Goal: Task Accomplishment & Management: Use online tool/utility

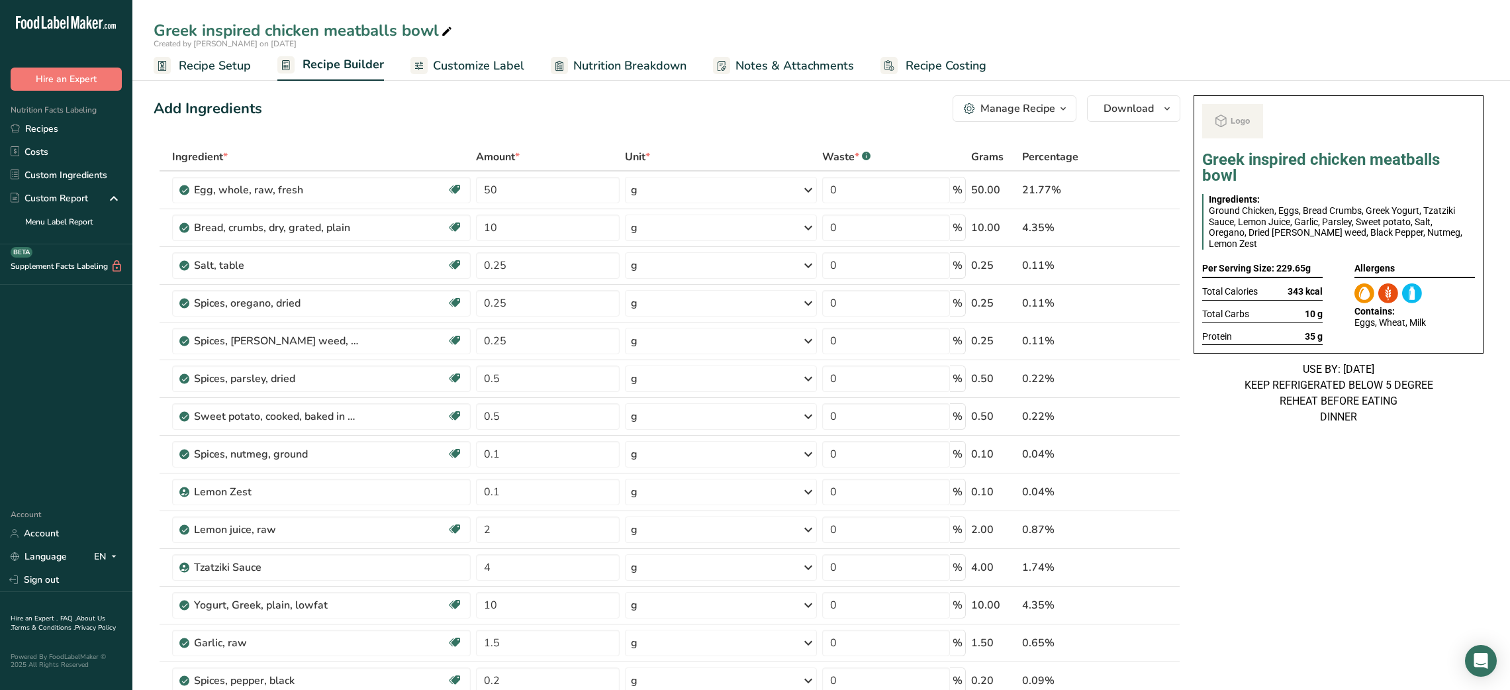
click at [87, 135] on link "Recipes" at bounding box center [66, 128] width 132 height 23
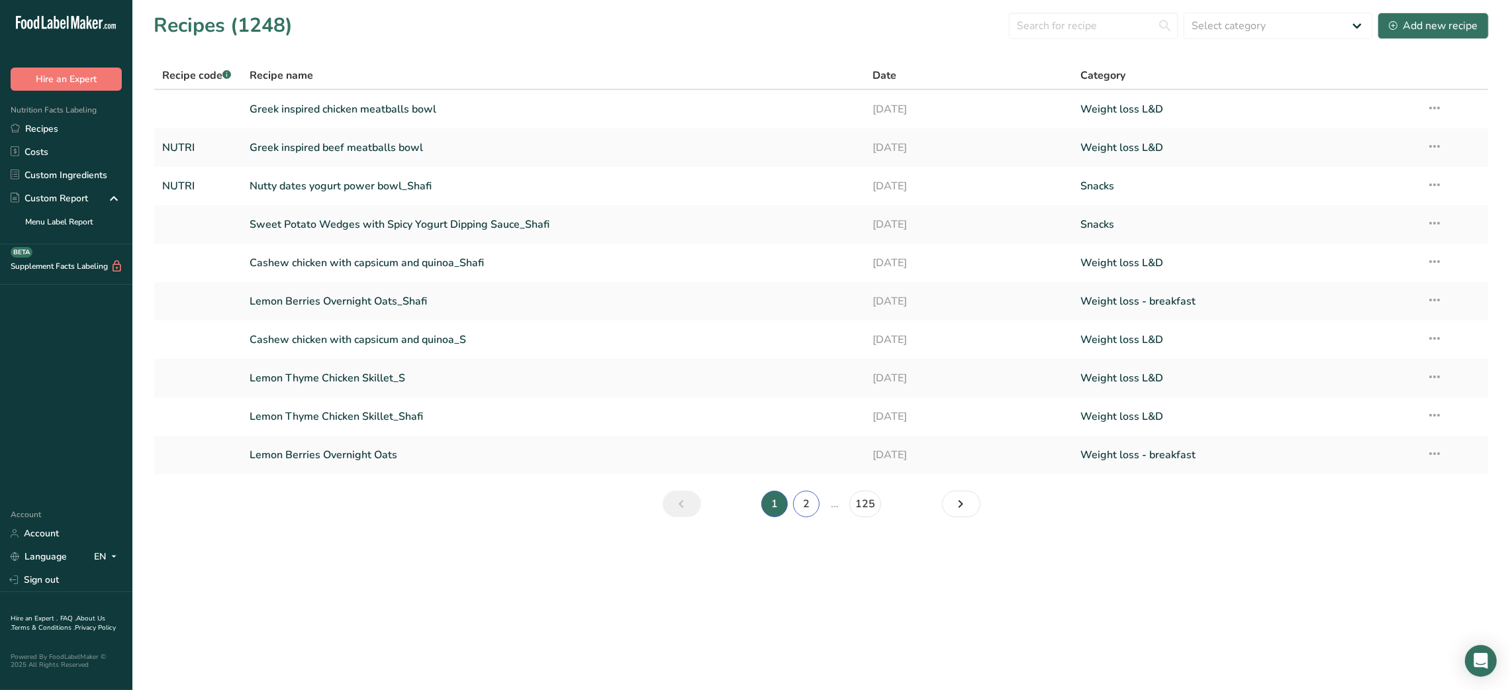
click at [800, 504] on link "2" at bounding box center [806, 504] width 26 height 26
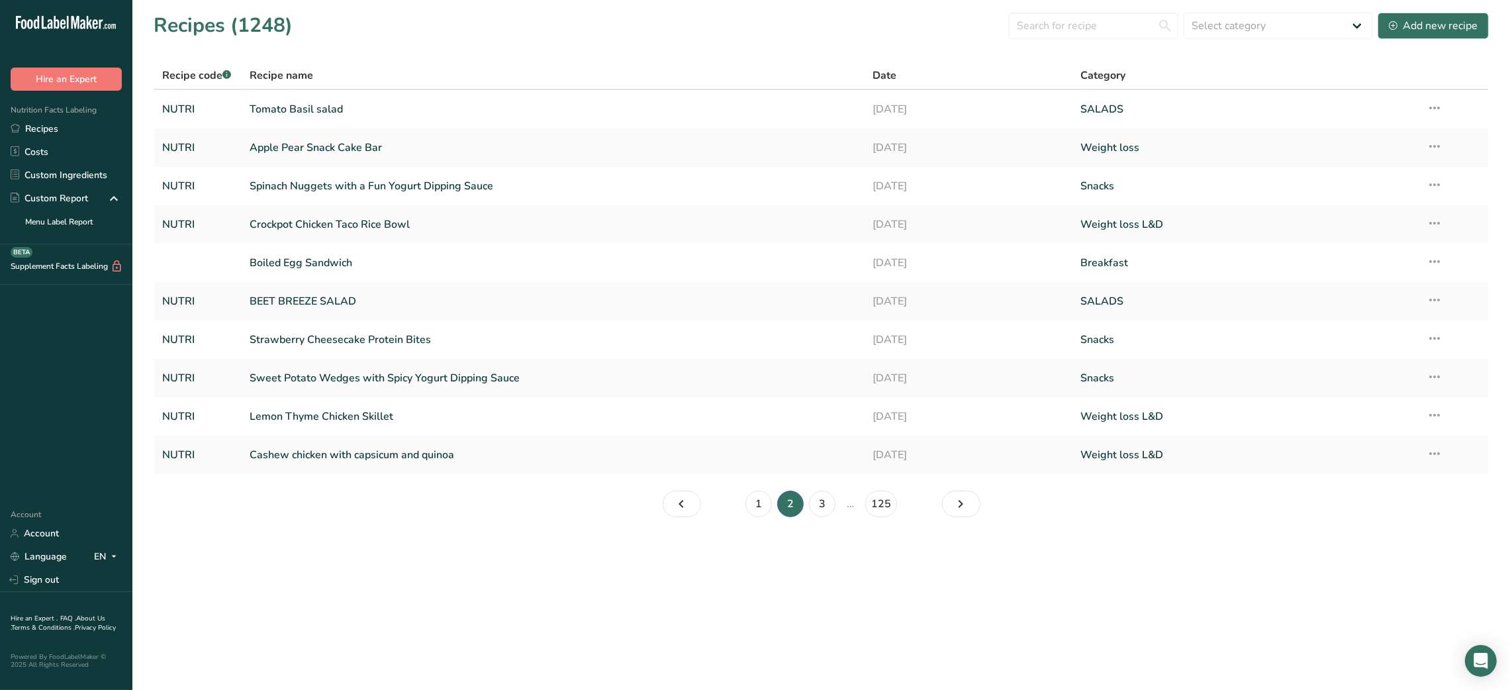
click at [397, 522] on section "Recipes (1248) Select category All Baked Goods [GEOGRAPHIC_DATA] Breakfast Carn…" at bounding box center [821, 269] width 1378 height 538
click at [355, 234] on link "Crockpot Chicken Taco Rice Bowl" at bounding box center [554, 225] width 608 height 28
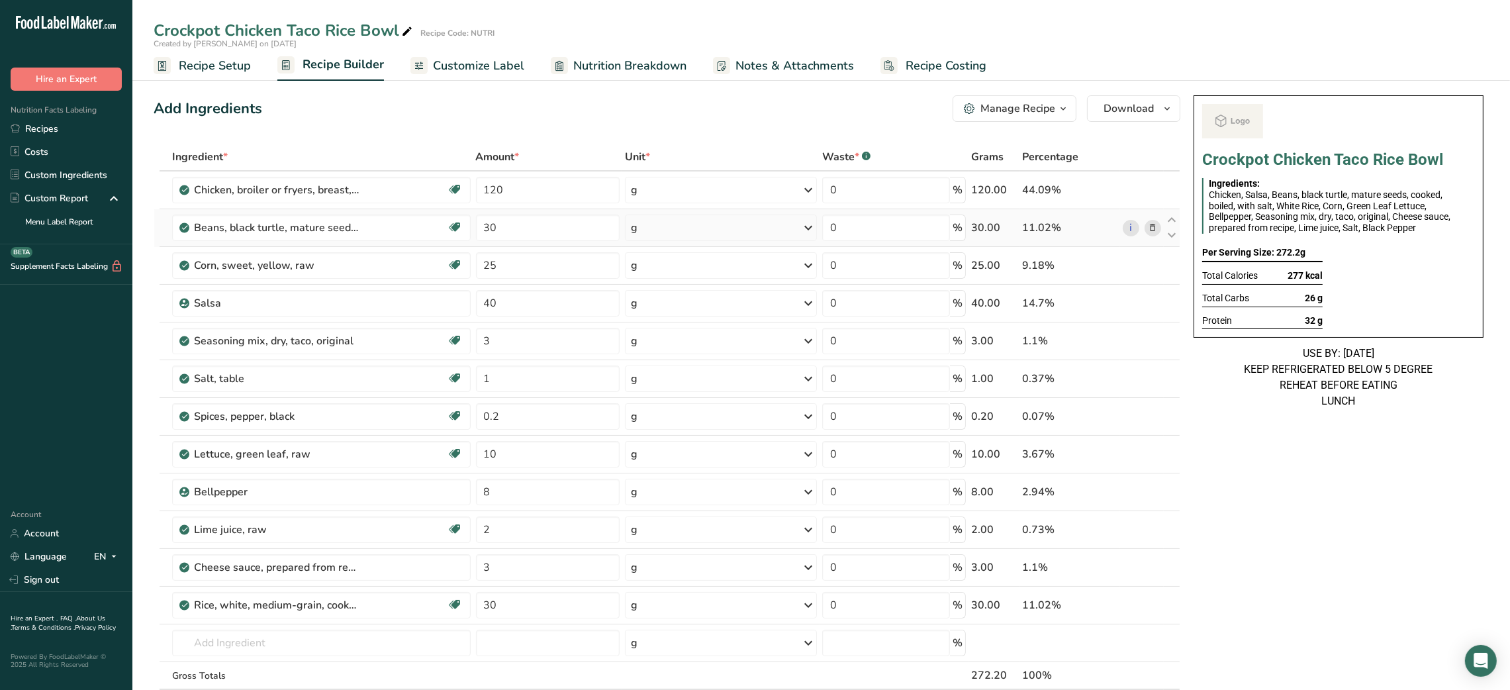
click at [1153, 229] on icon at bounding box center [1152, 228] width 9 height 14
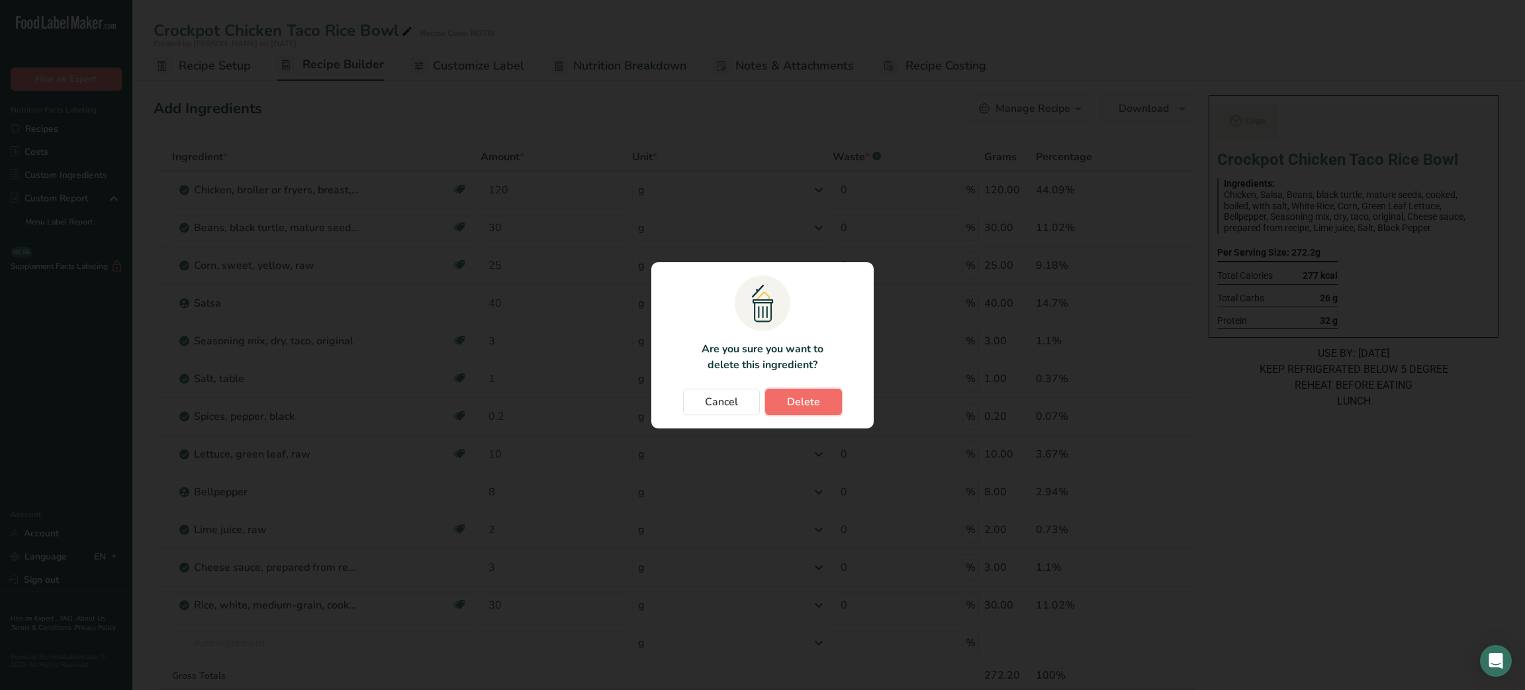
click at [812, 410] on button "Delete" at bounding box center [803, 402] width 77 height 26
type input "25"
type input "40"
type input "3"
type input "1"
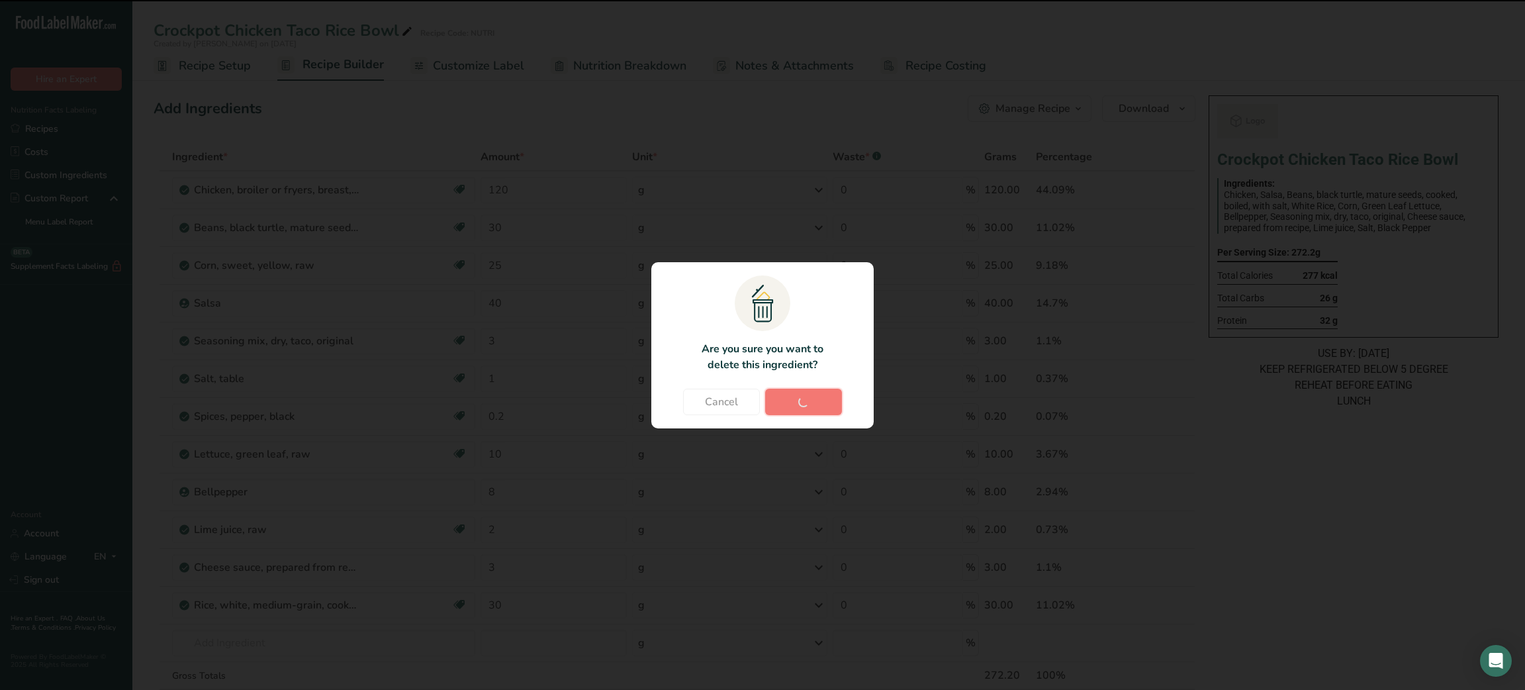
type input "0.2"
type input "10"
type input "8"
type input "2"
type input "3"
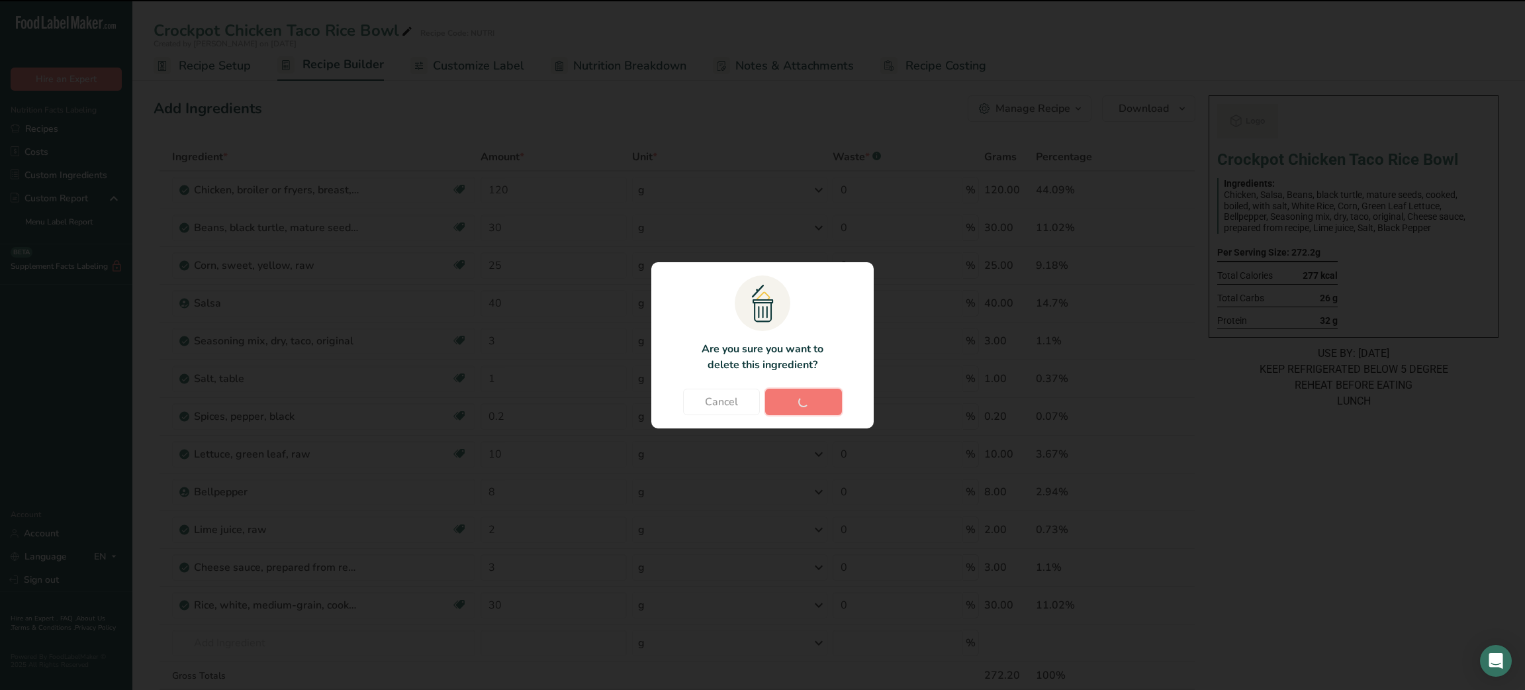
type input "30"
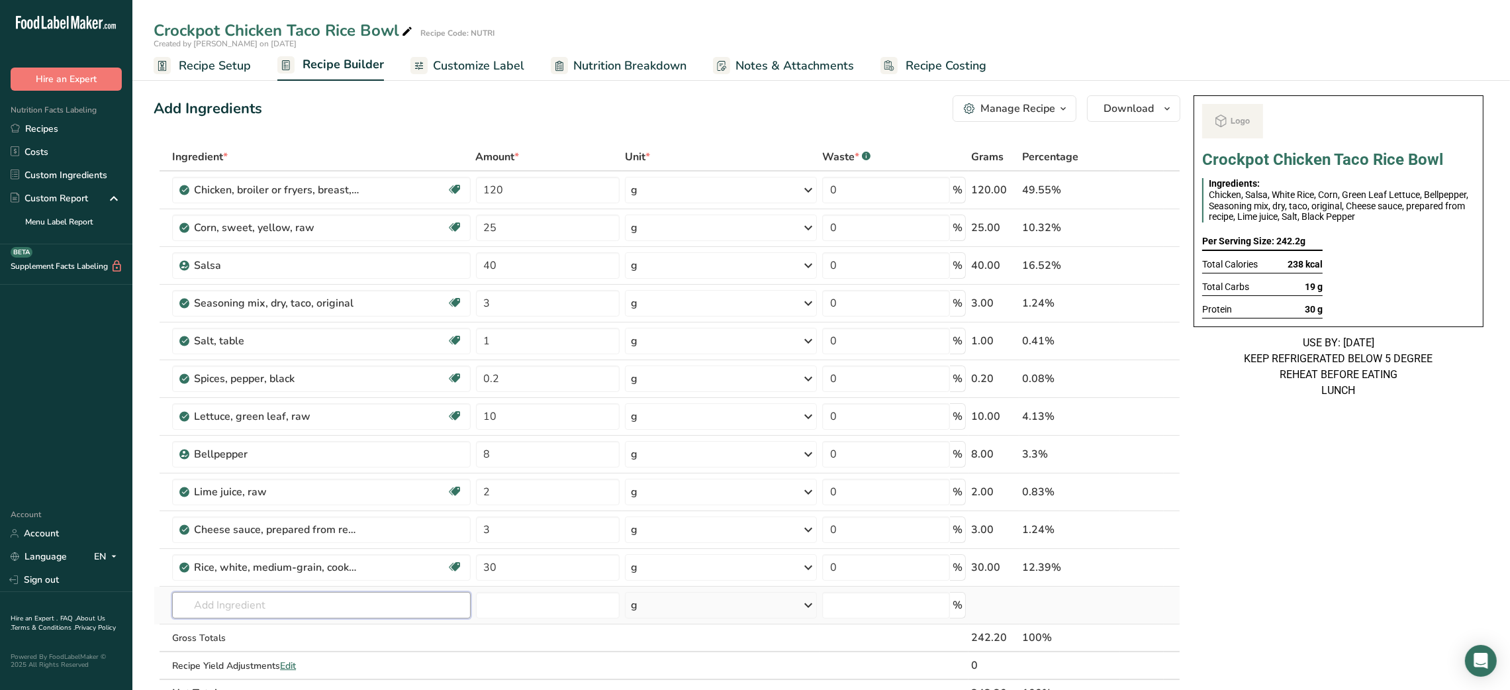
click at [238, 597] on input "text" at bounding box center [321, 605] width 298 height 26
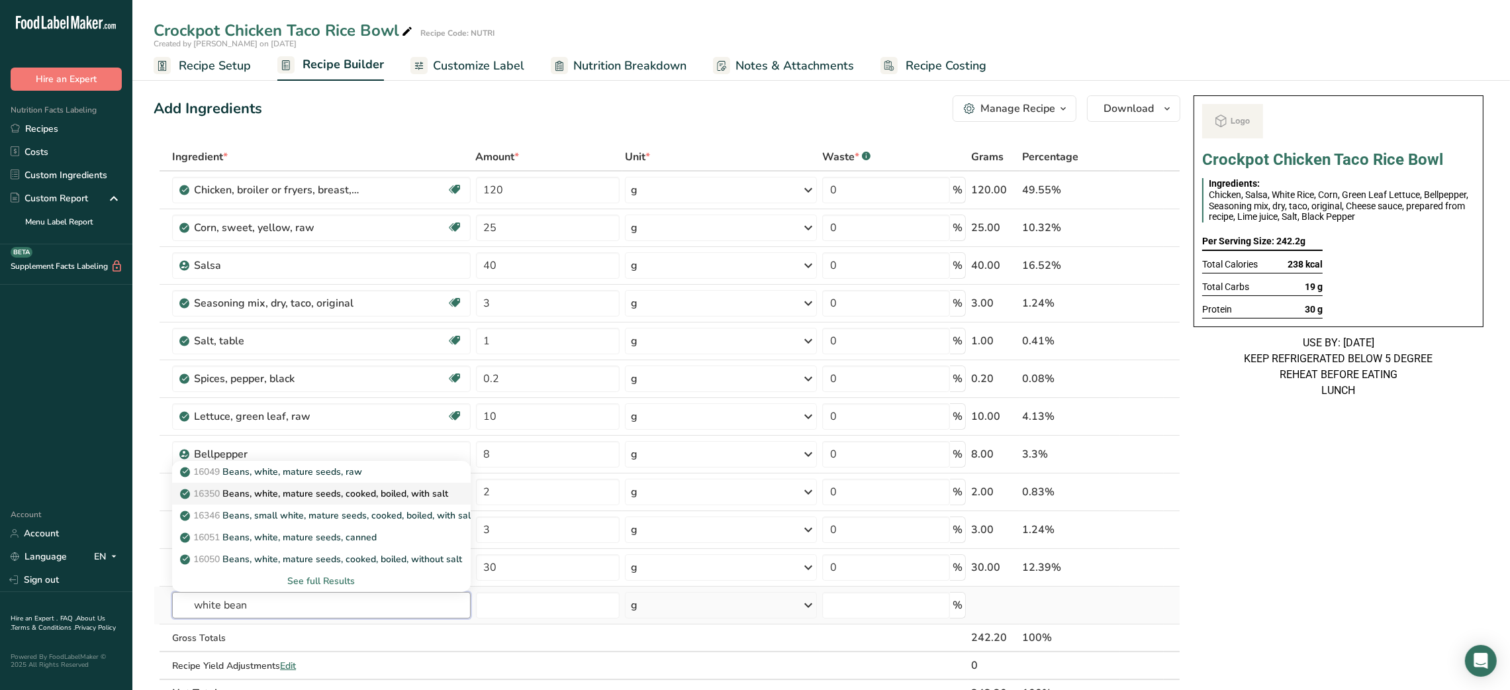
type input "white bean"
click at [301, 495] on p "16350 Beans, white, mature seeds, cooked, boiled, with salt" at bounding box center [315, 494] width 265 height 14
type input "Beans, white, mature seeds, cooked, boiled, with salt"
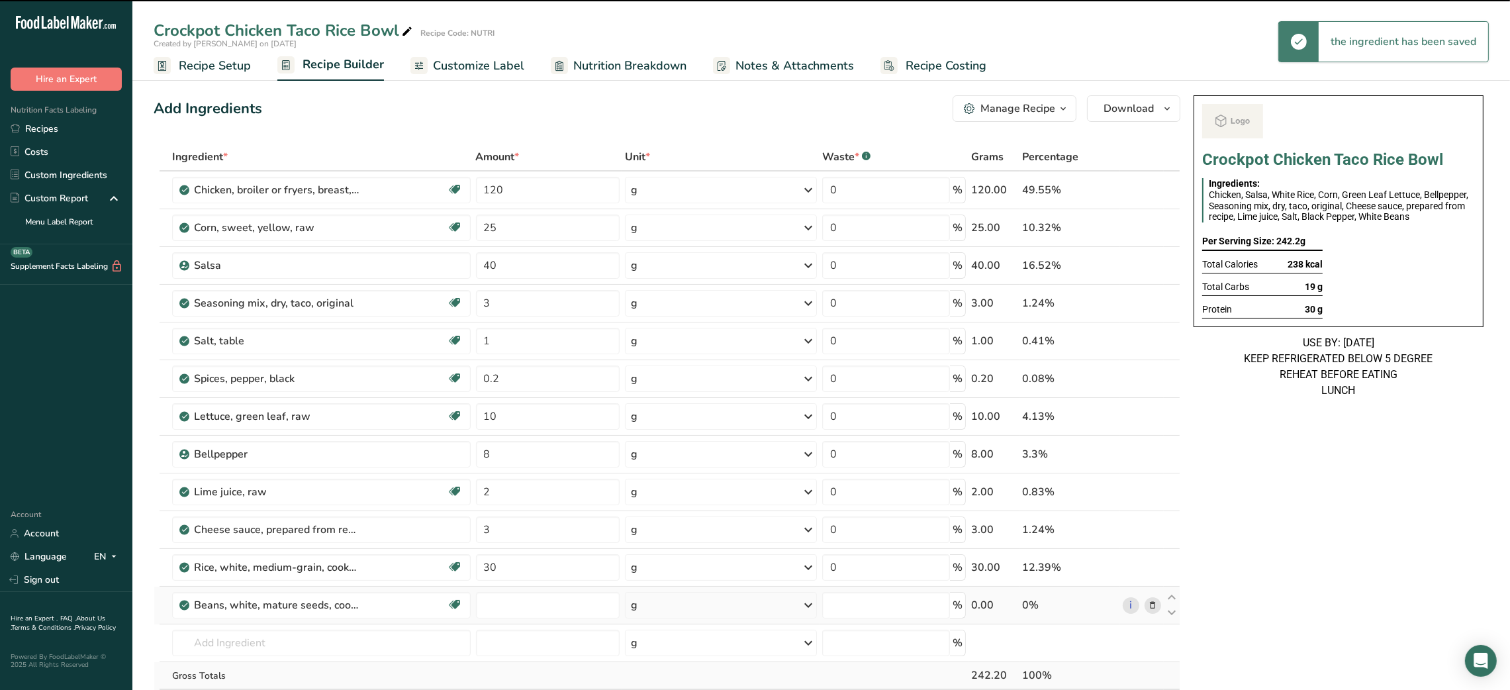
type input "0"
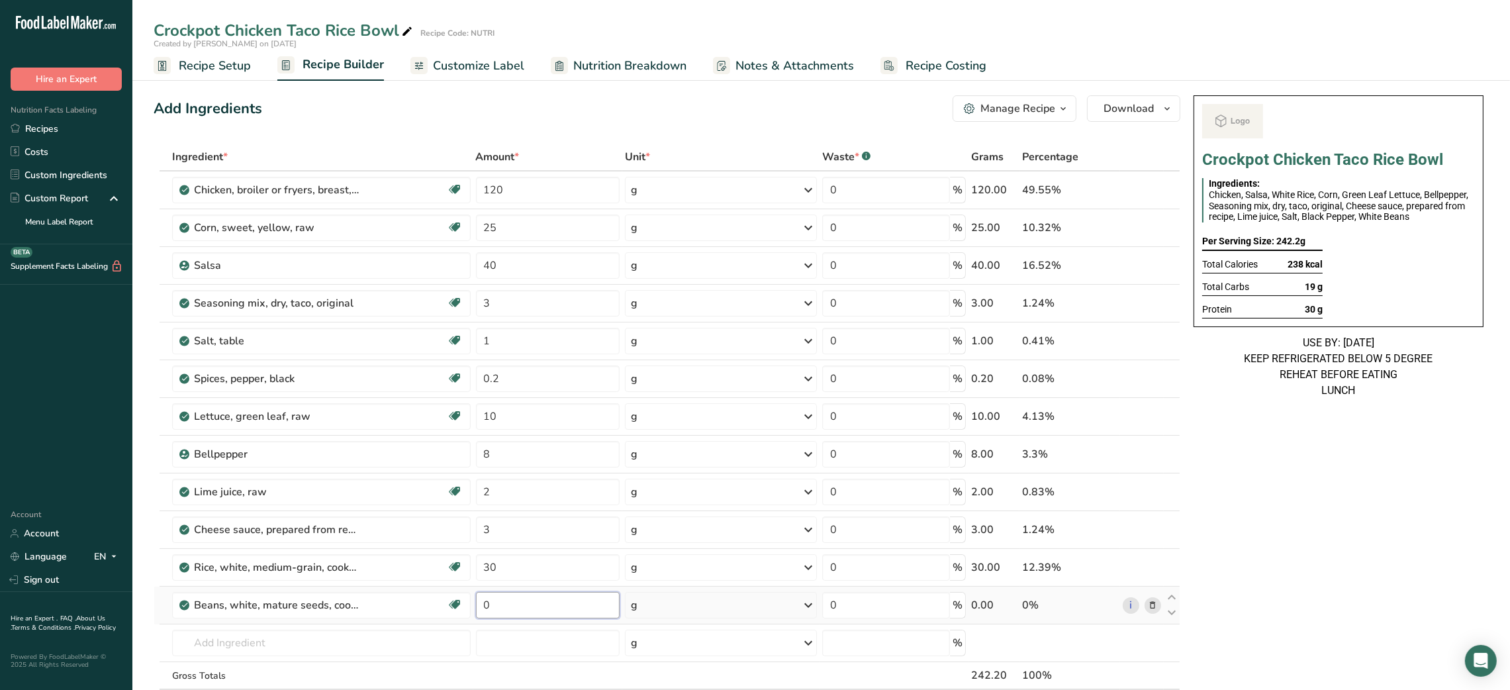
click at [477, 608] on input "0" at bounding box center [548, 605] width 144 height 26
type input "30"
click at [487, 198] on input "120" at bounding box center [548, 190] width 144 height 26
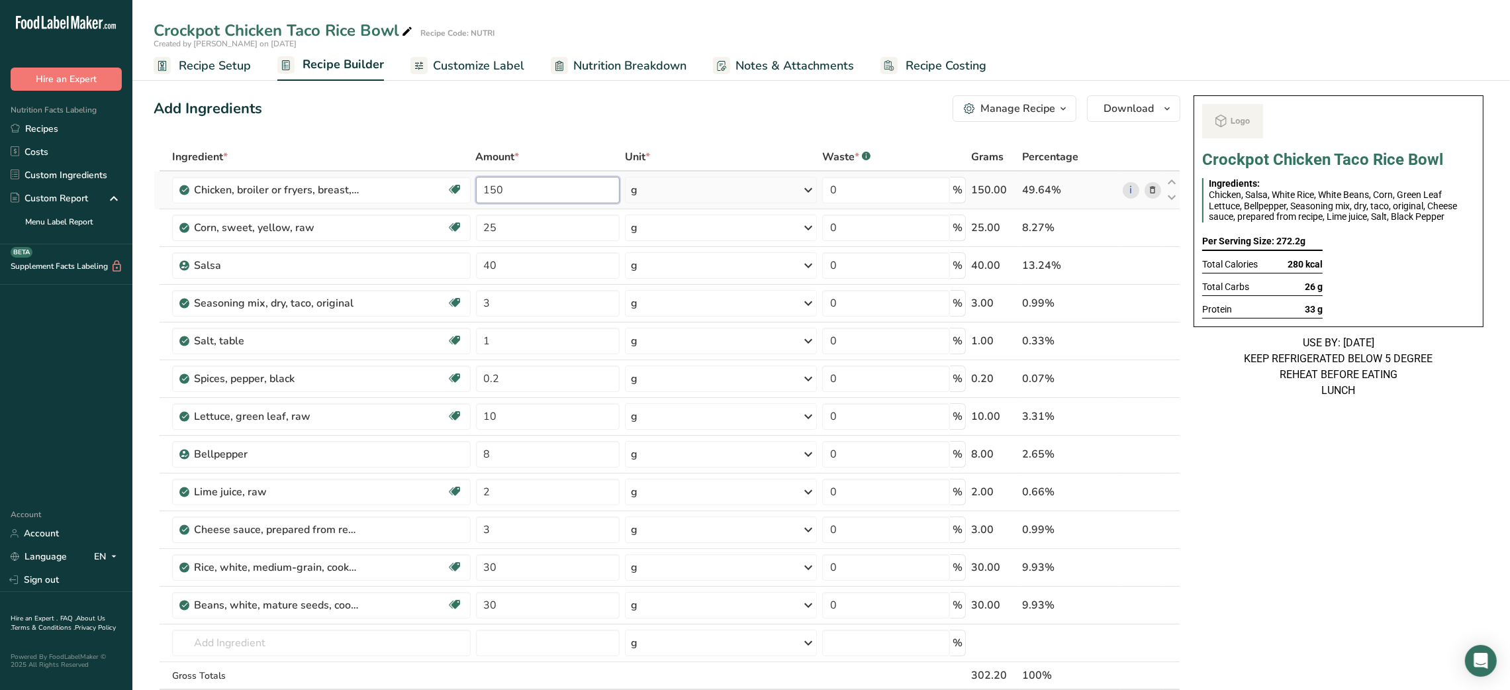
type input "150"
click at [514, 110] on div "Add Ingredients Manage Recipe Delete Recipe Duplicate Recipe Scale Recipe Save …" at bounding box center [667, 108] width 1027 height 26
